Goal: Task Accomplishment & Management: Complete application form

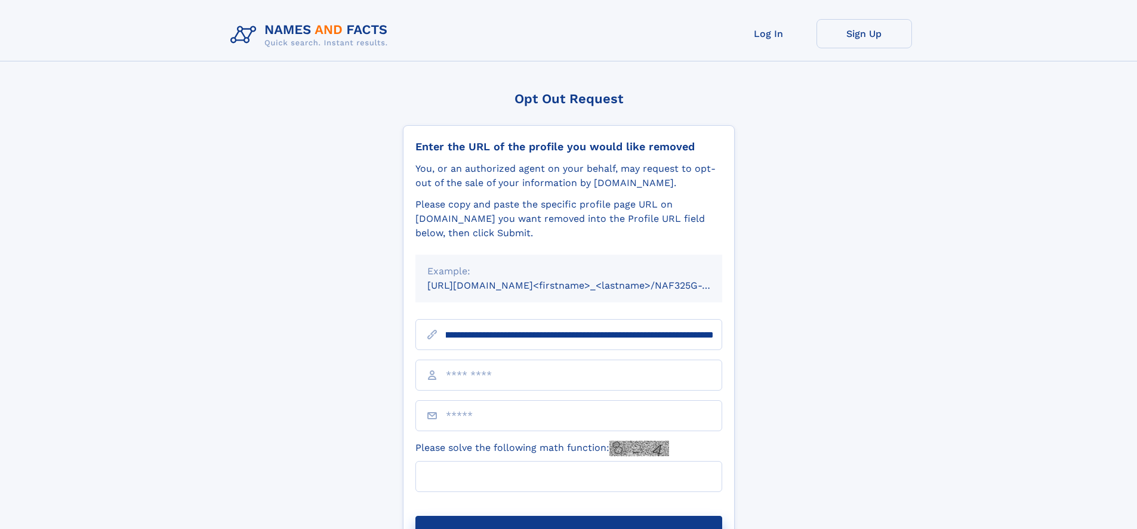
scroll to position [0, 162]
type input "**********"
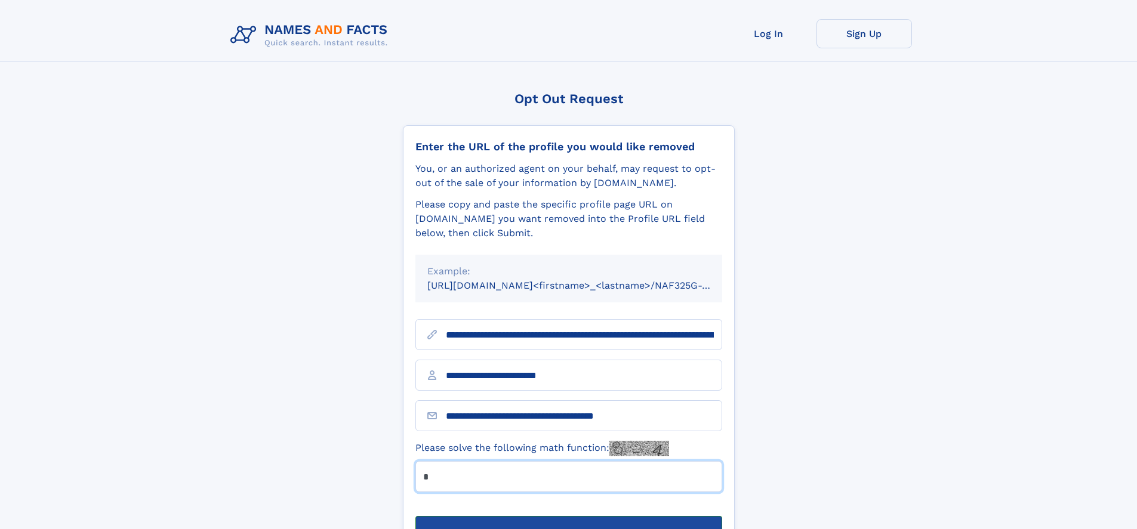
type input "*"
click at [568, 516] on button "Submit Opt Out Request" at bounding box center [568, 535] width 307 height 38
